Goal: Task Accomplishment & Management: Manage account settings

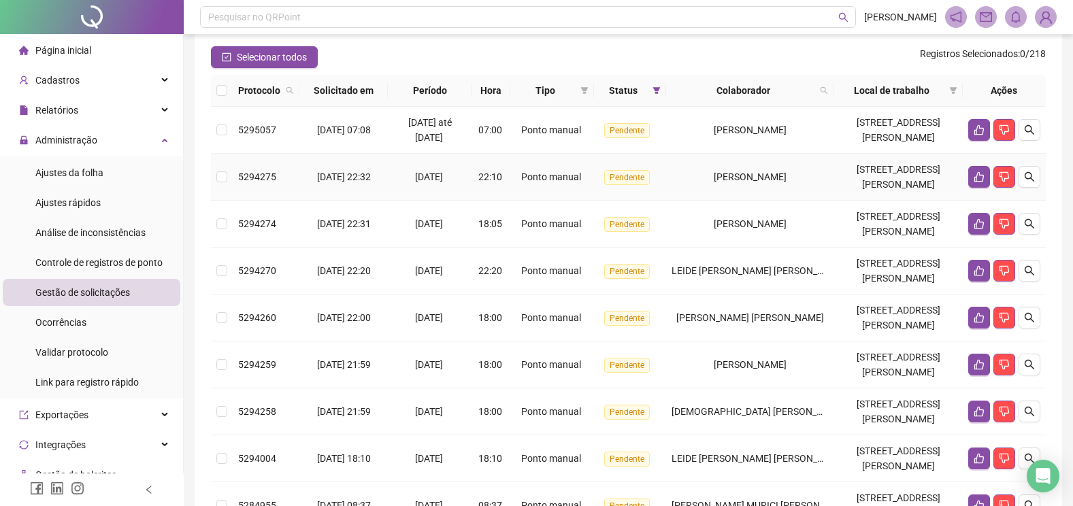
scroll to position [180, 0]
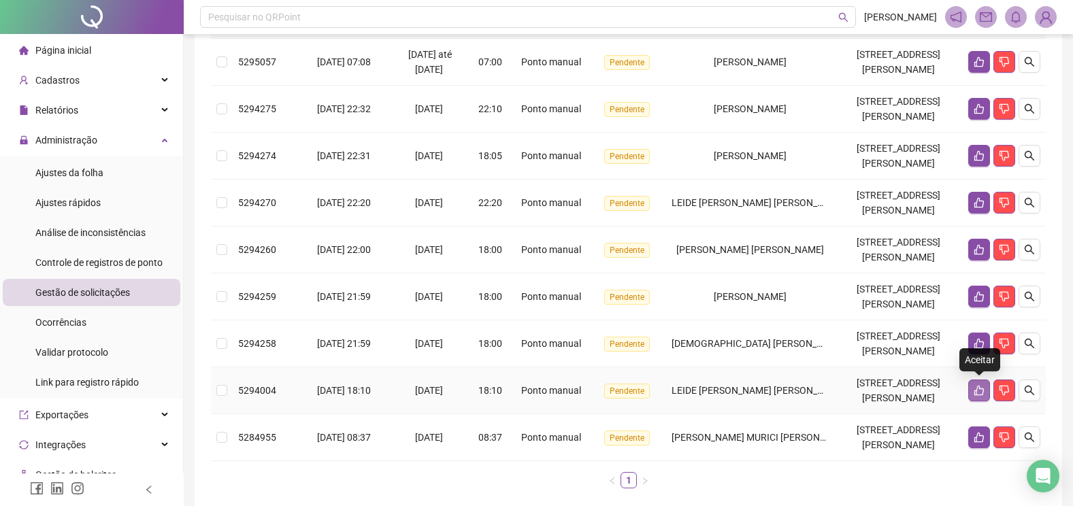
click at [978, 393] on icon "like" at bounding box center [979, 390] width 11 height 11
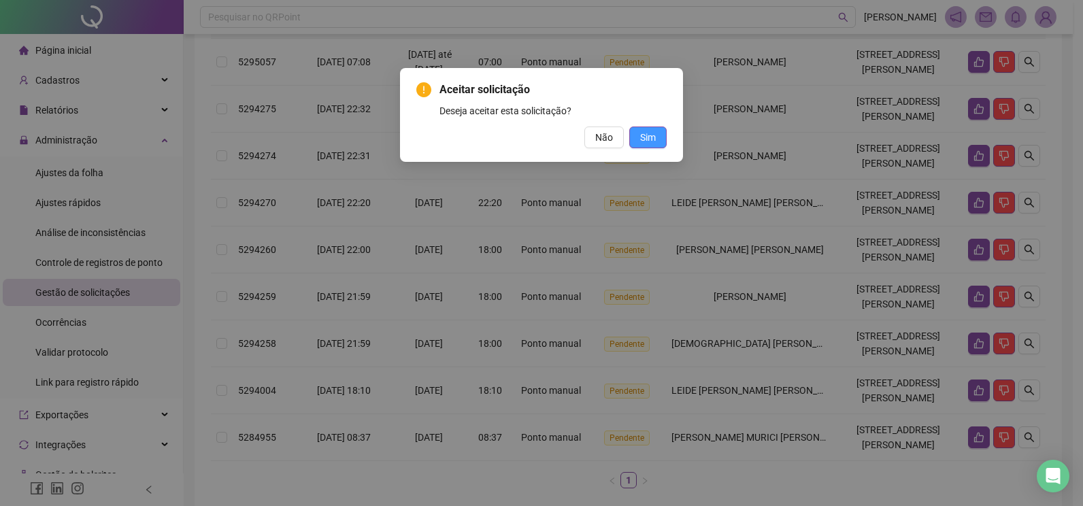
click at [644, 135] on span "Sim" at bounding box center [648, 137] width 16 height 15
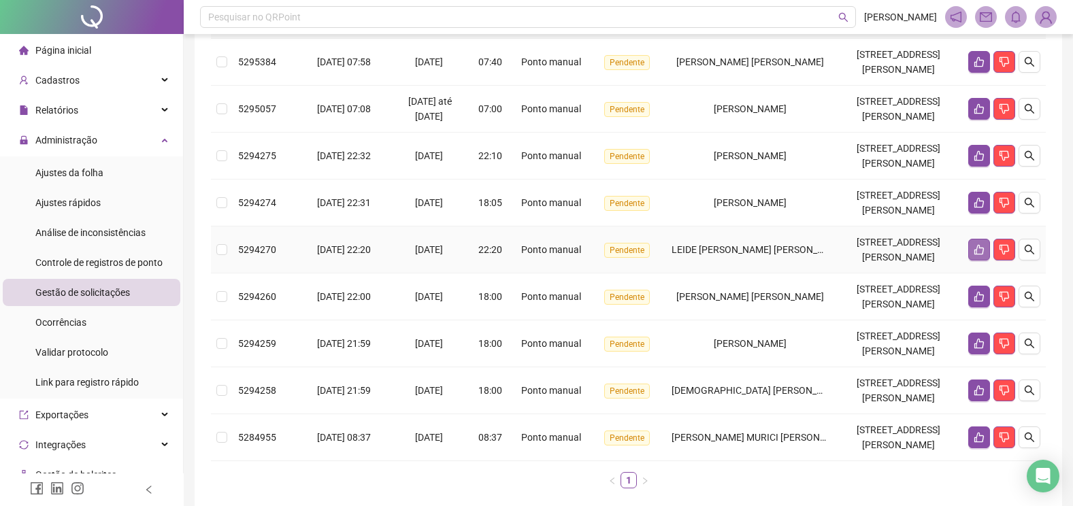
click at [980, 254] on icon "like" at bounding box center [979, 249] width 11 height 11
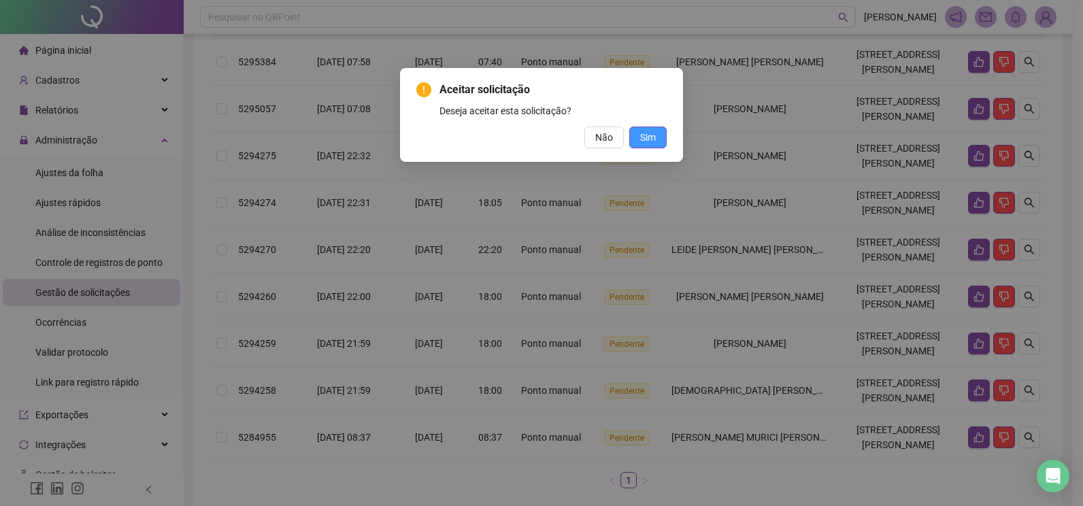
click at [642, 137] on span "Sim" at bounding box center [648, 137] width 16 height 15
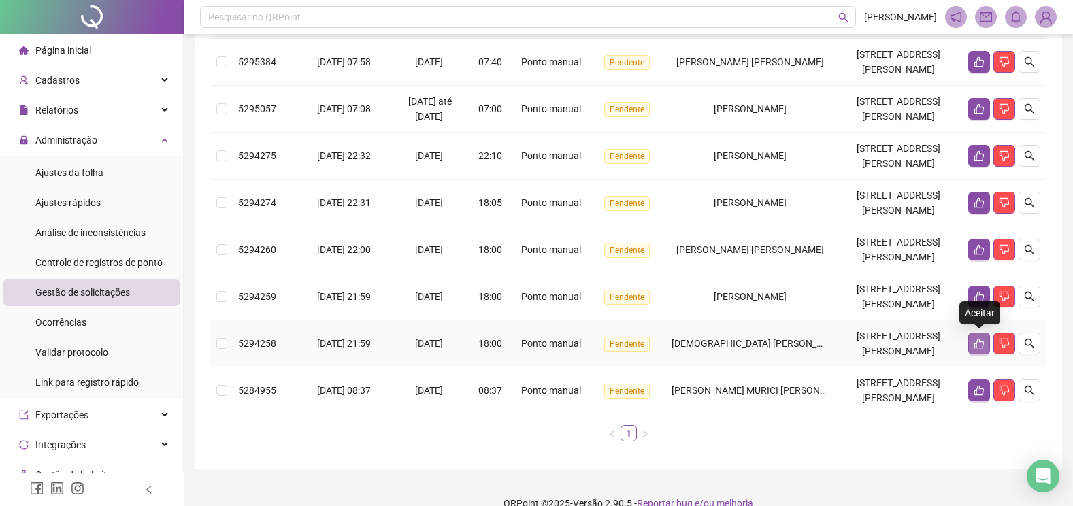
click at [979, 346] on icon "like" at bounding box center [979, 343] width 11 height 11
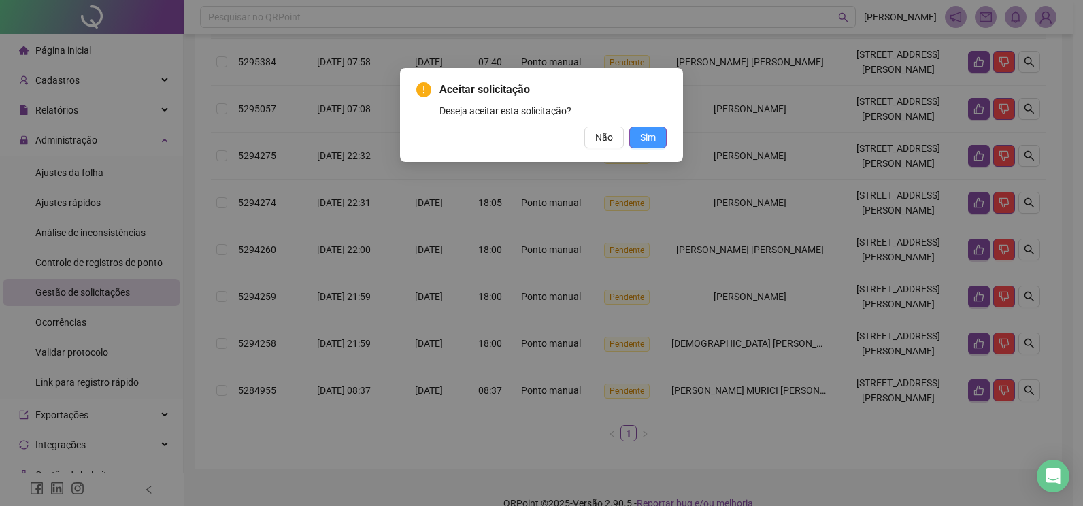
click at [651, 135] on span "Sim" at bounding box center [648, 137] width 16 height 15
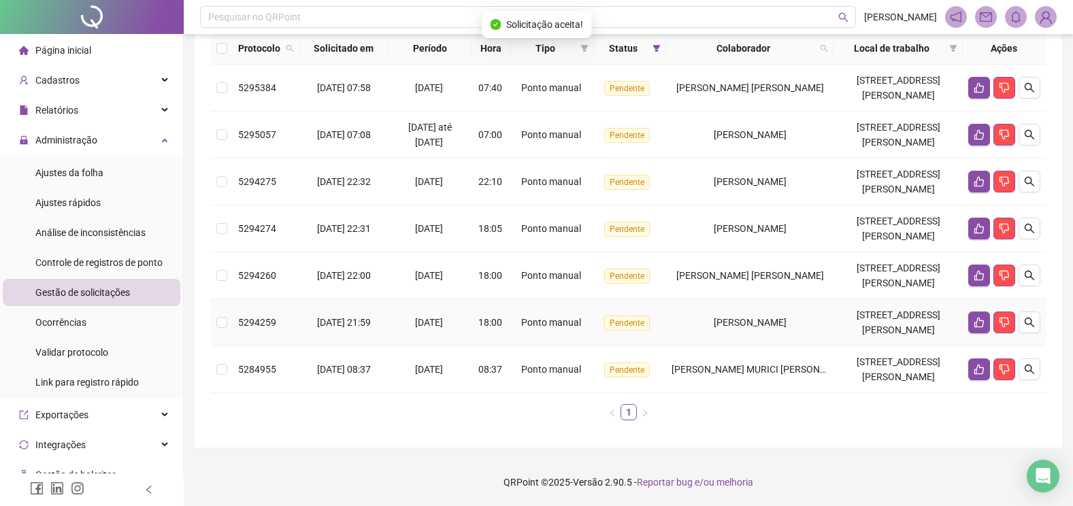
scroll to position [154, 0]
click at [980, 327] on icon "like" at bounding box center [979, 323] width 10 height 10
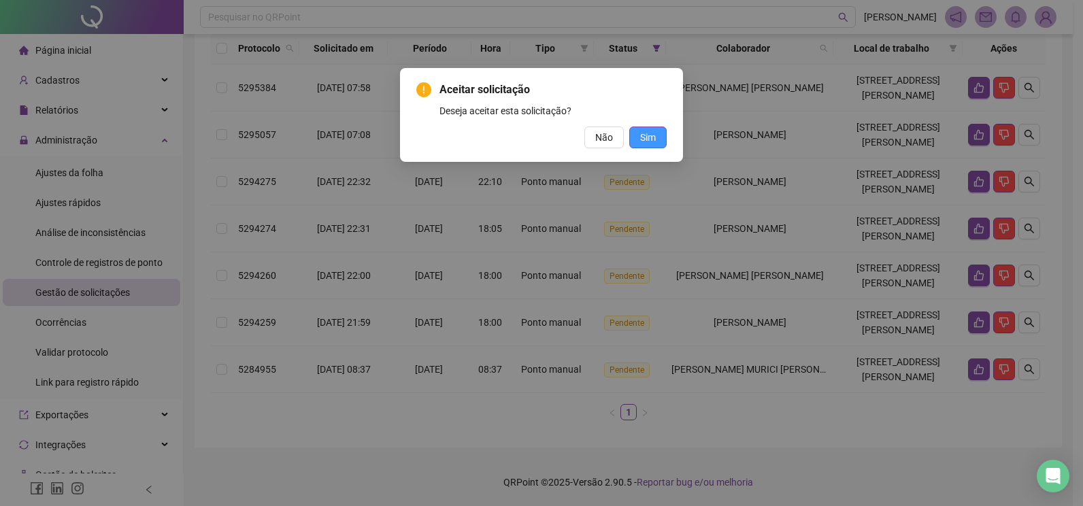
click at [641, 137] on span "Sim" at bounding box center [648, 137] width 16 height 15
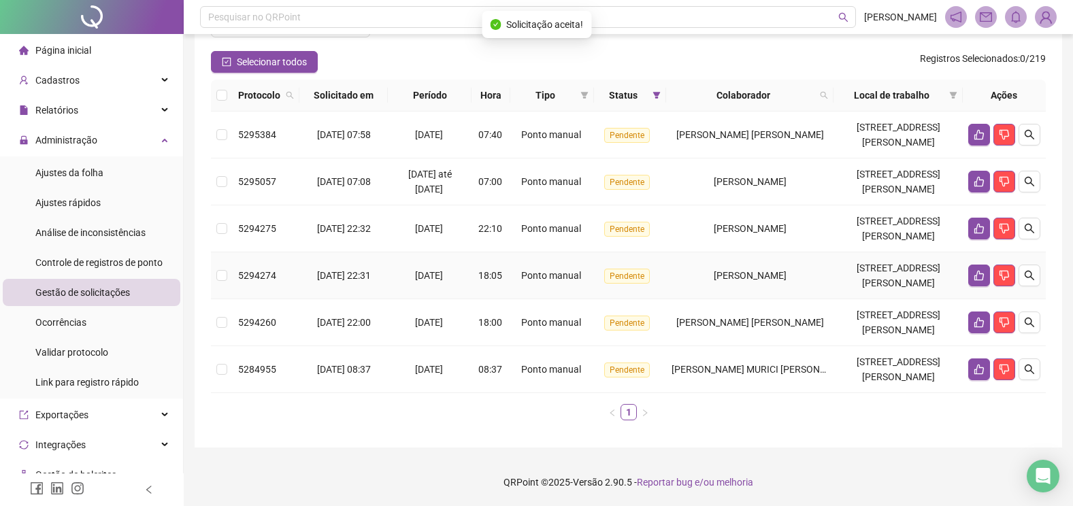
scroll to position [107, 0]
click at [977, 318] on icon "like" at bounding box center [979, 322] width 11 height 11
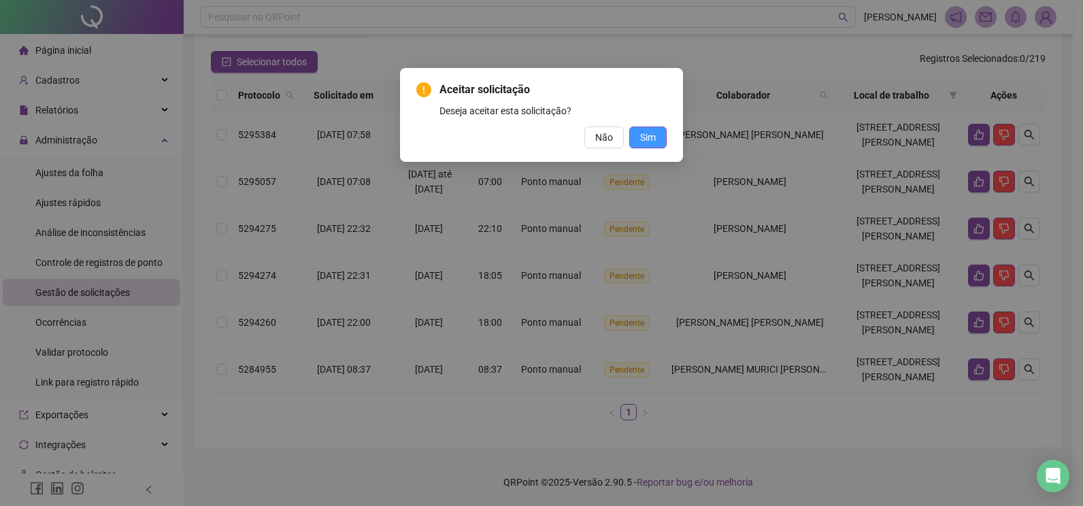
click at [653, 138] on span "Sim" at bounding box center [648, 137] width 16 height 15
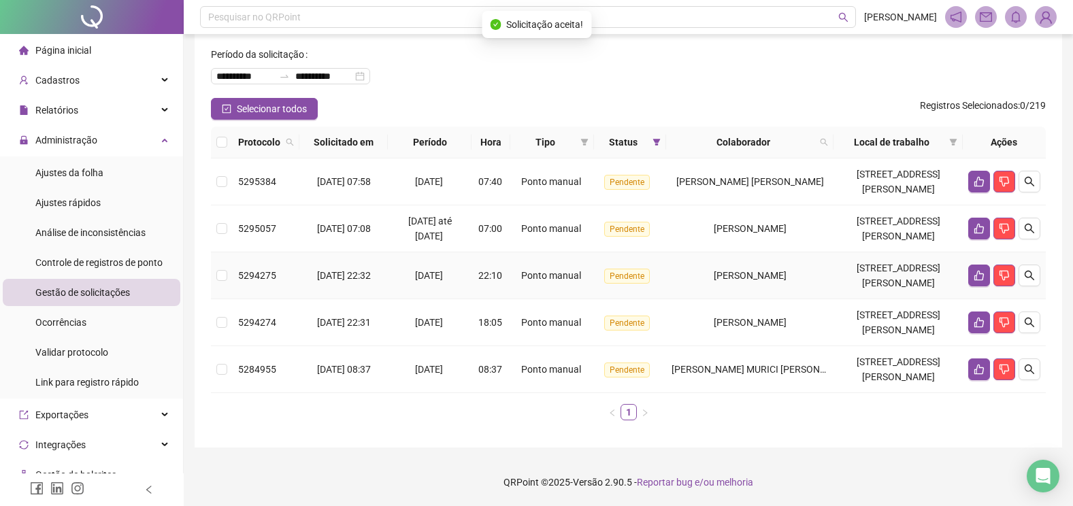
scroll to position [60, 0]
click at [981, 327] on icon "like" at bounding box center [979, 322] width 11 height 11
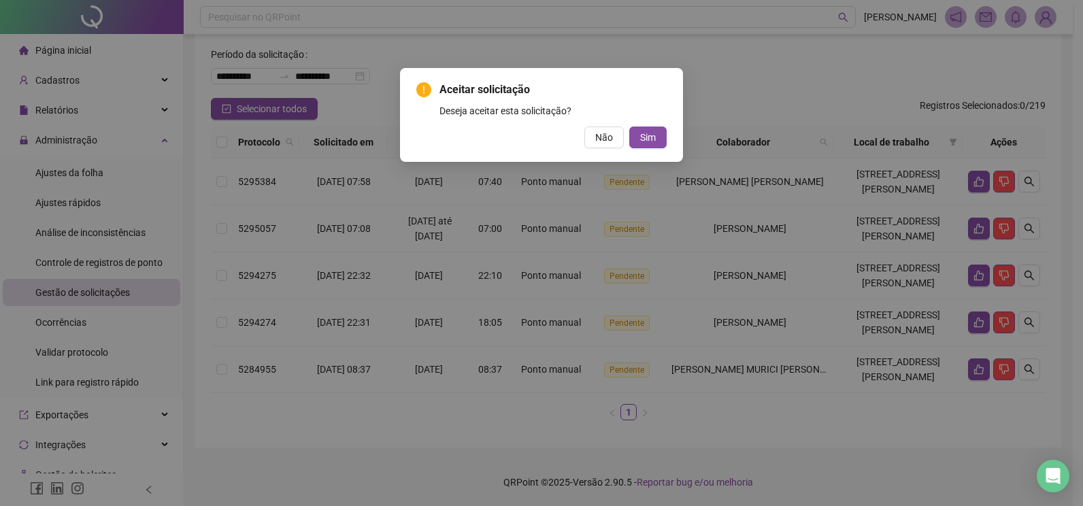
drag, startPoint x: 650, startPoint y: 135, endPoint x: 663, endPoint y: 152, distance: 21.4
click at [650, 135] on span "Sim" at bounding box center [648, 137] width 16 height 15
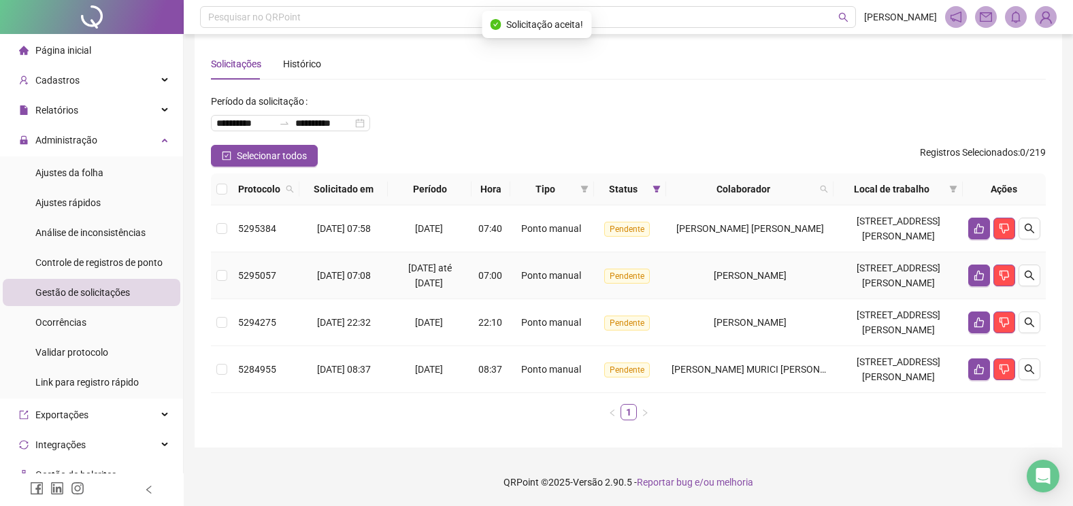
scroll to position [13, 0]
click at [978, 323] on icon "like" at bounding box center [979, 322] width 11 height 11
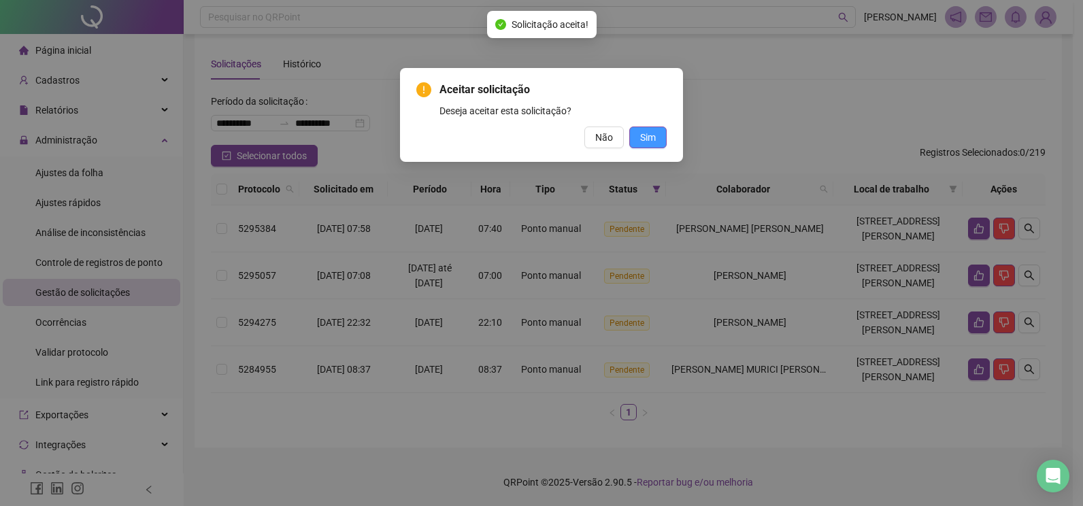
click at [650, 138] on span "Sim" at bounding box center [648, 137] width 16 height 15
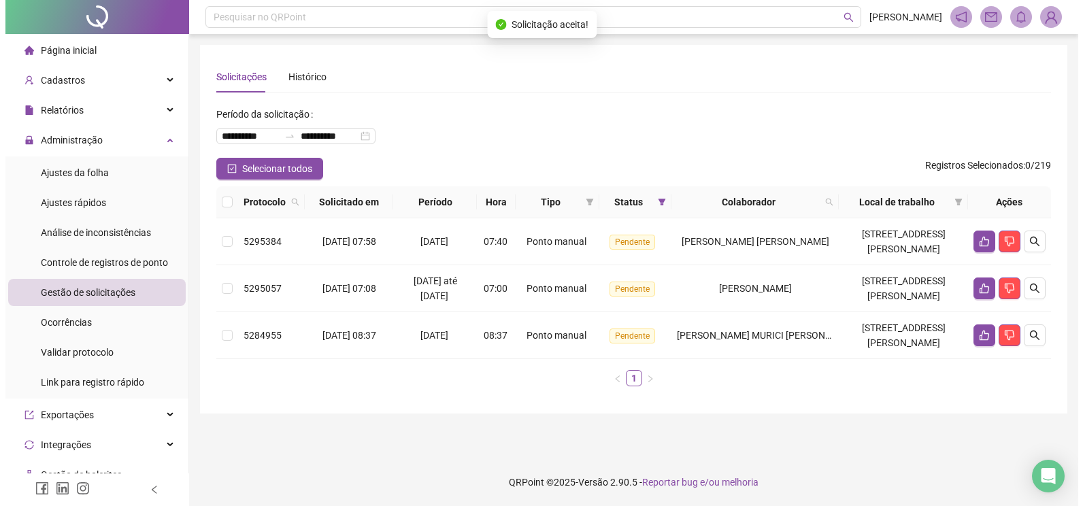
scroll to position [0, 0]
